Goal: Participate in discussion: Engage in conversation with other users on a specific topic

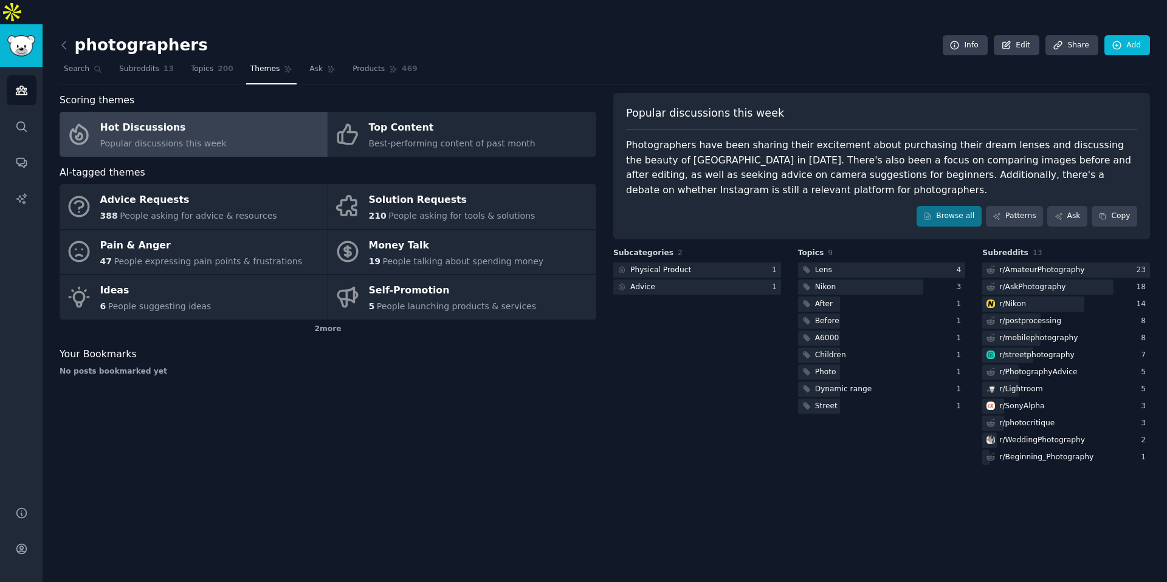
click at [147, 139] on span "Popular discussions this week" at bounding box center [163, 144] width 126 height 10
click at [66, 60] on link "Search" at bounding box center [83, 72] width 47 height 25
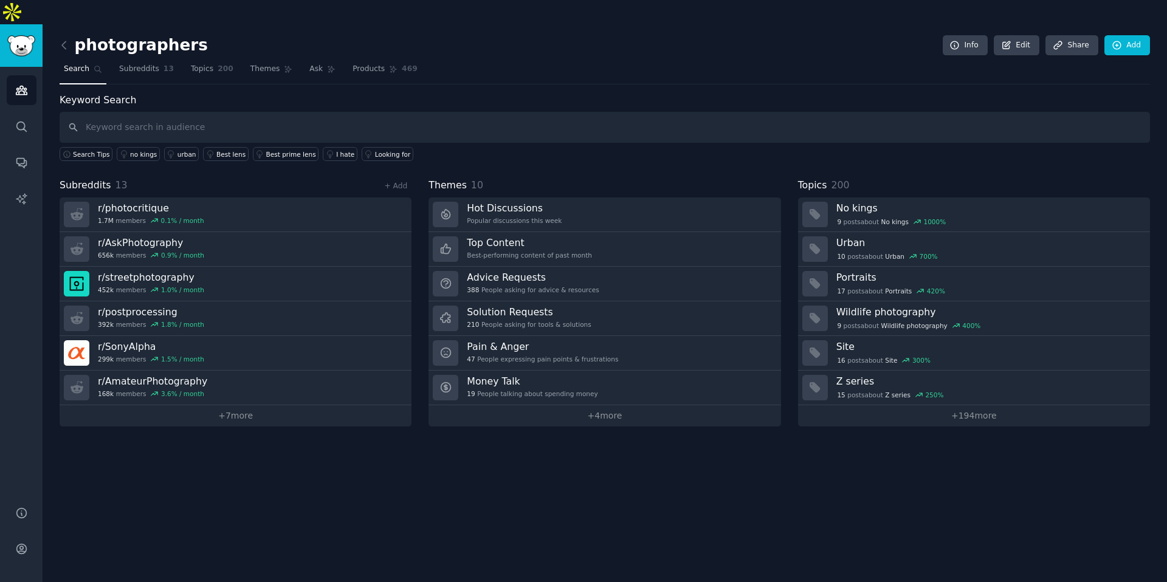
click at [168, 112] on input "text" at bounding box center [605, 127] width 1091 height 31
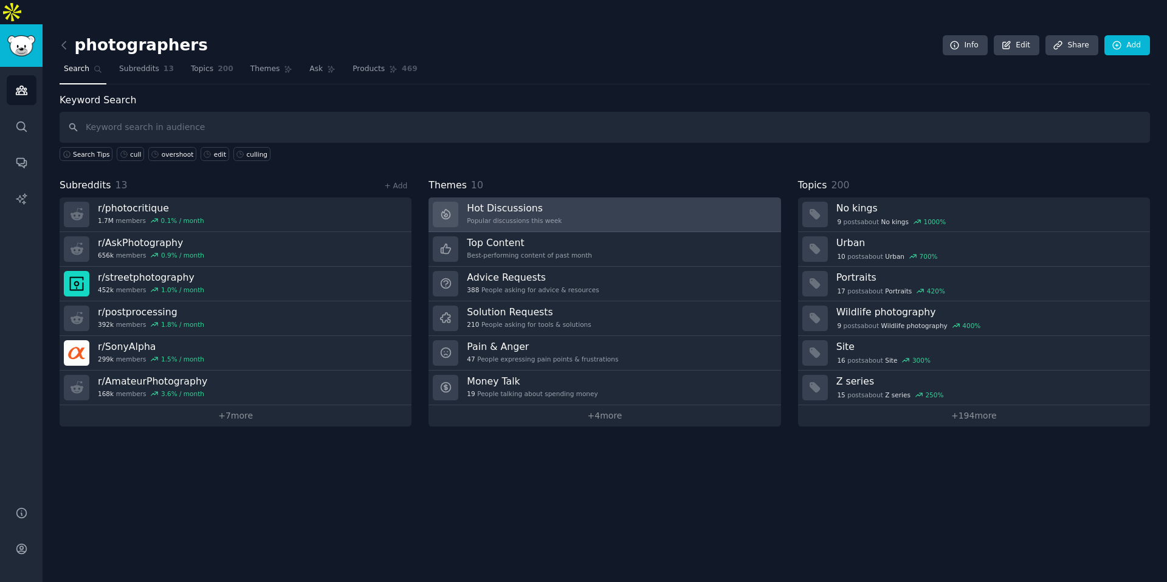
click at [519, 216] on div "Popular discussions this week" at bounding box center [514, 220] width 95 height 9
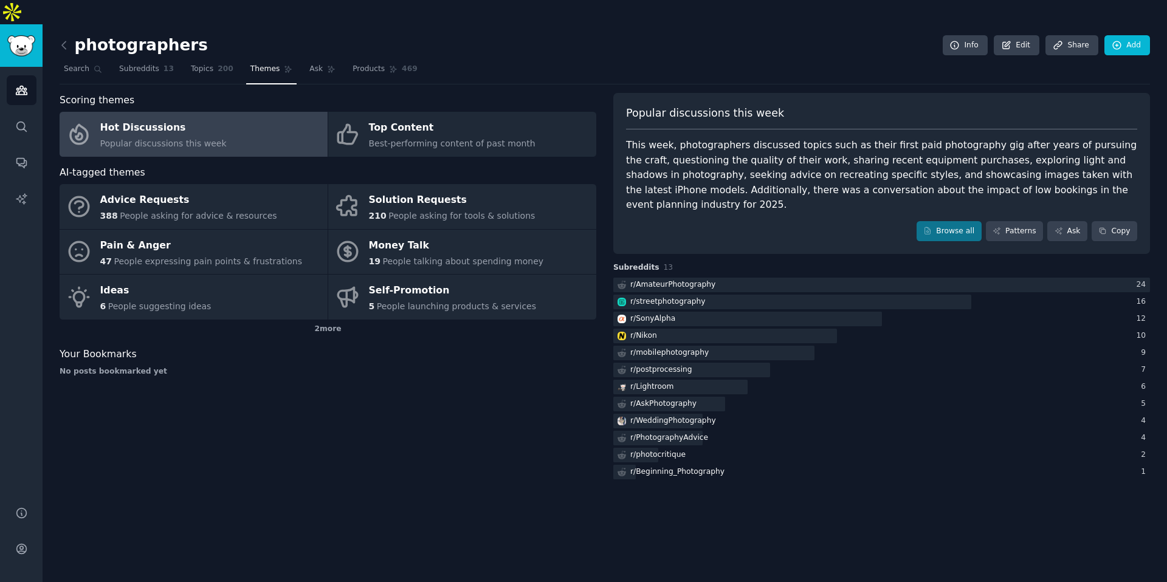
click at [962, 218] on div "Popular discussions this week This week, photographers discussed topics such as…" at bounding box center [881, 174] width 537 height 162
click at [961, 221] on link "Browse all" at bounding box center [949, 231] width 65 height 21
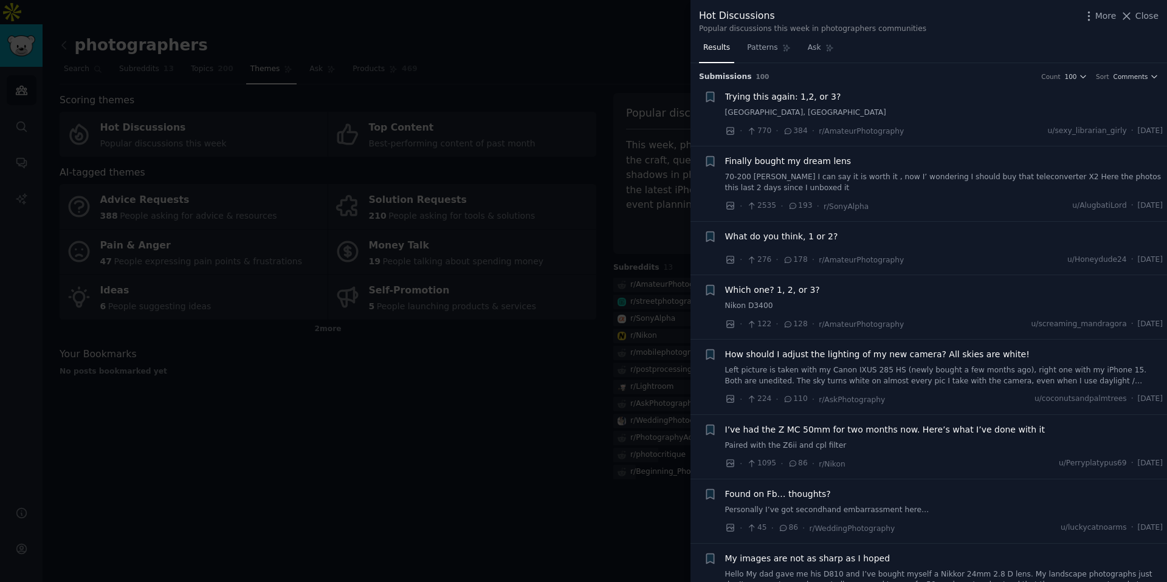
scroll to position [57, 0]
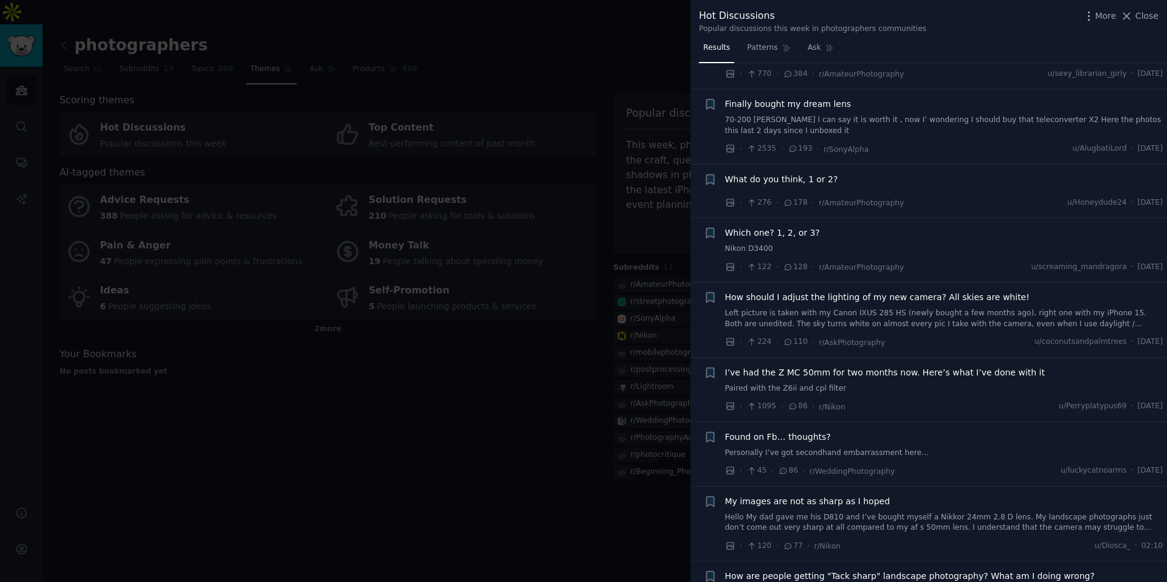
click at [833, 310] on link "Left picture is taken with my Canon IXUS 285 HS (newly bought a few months ago)…" at bounding box center [944, 318] width 438 height 21
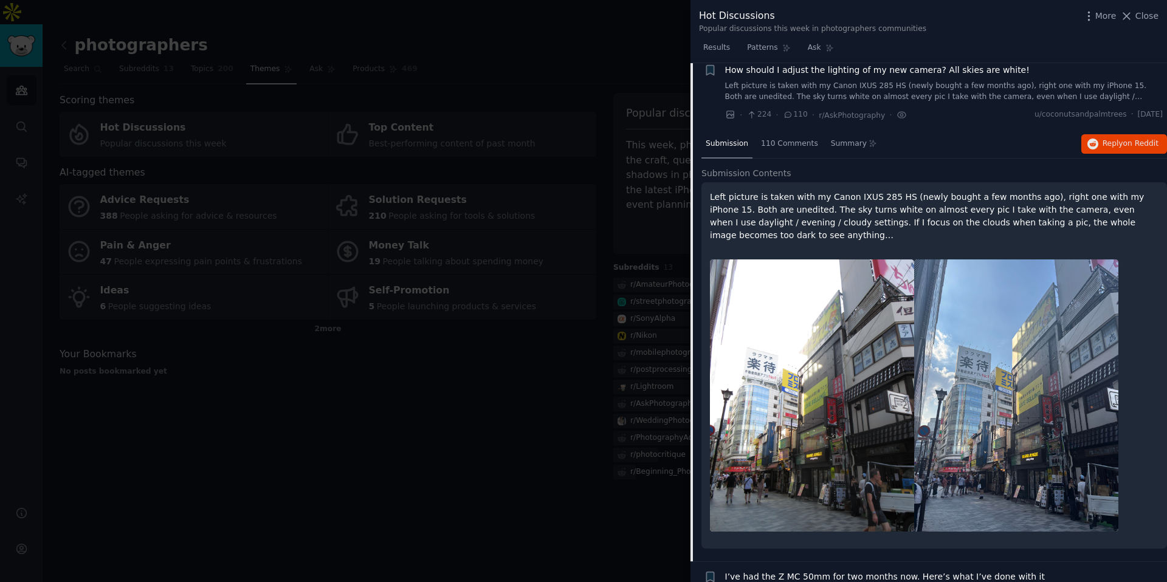
scroll to position [286, 0]
click at [1097, 149] on button "Reply on Reddit" at bounding box center [1125, 142] width 86 height 19
click at [549, 161] on div at bounding box center [583, 291] width 1167 height 582
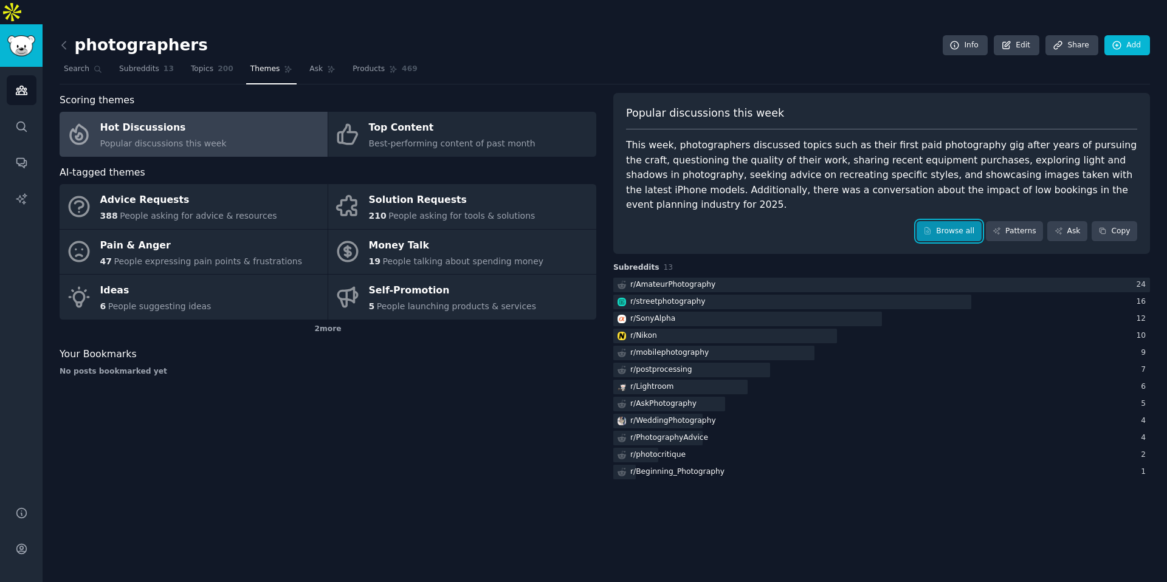
click at [946, 221] on link "Browse all" at bounding box center [949, 231] width 65 height 21
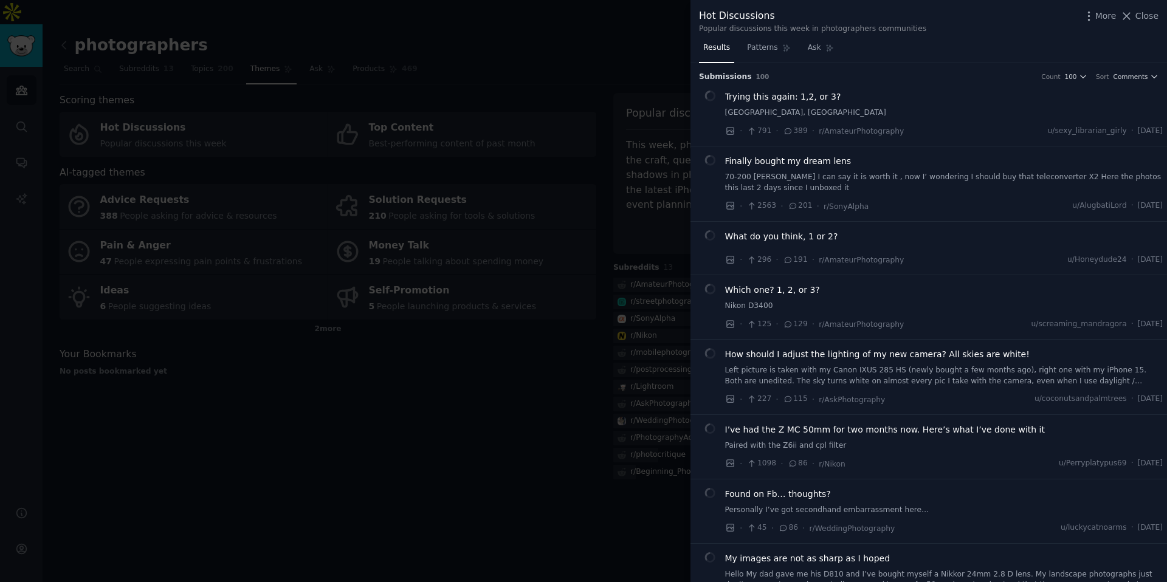
click at [590, 286] on div at bounding box center [583, 291] width 1167 height 582
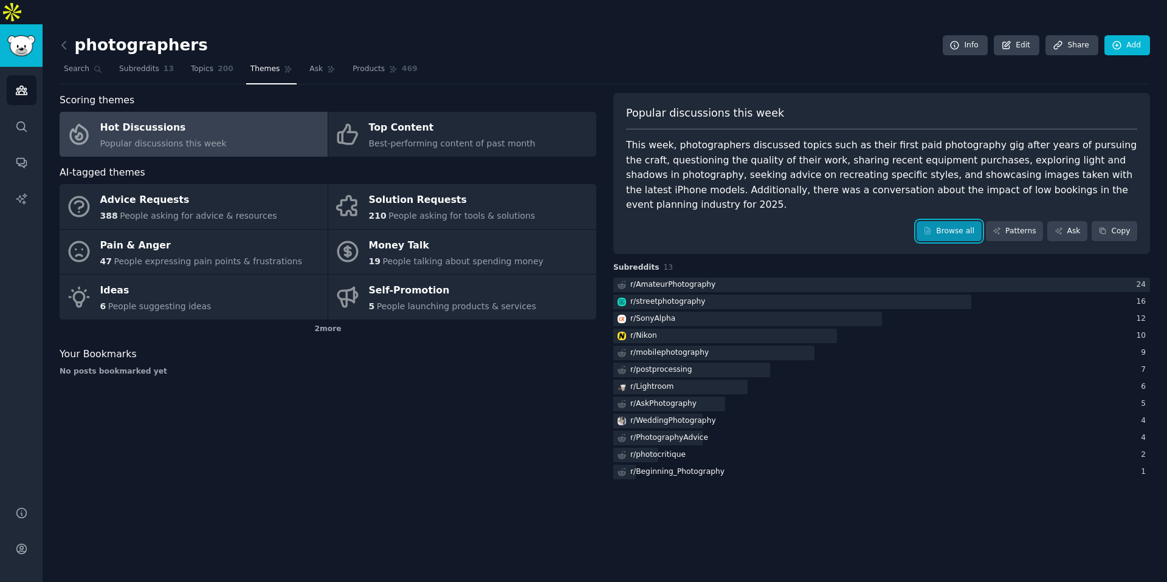
click at [931, 227] on icon at bounding box center [927, 231] width 9 height 9
